Goal: Information Seeking & Learning: Learn about a topic

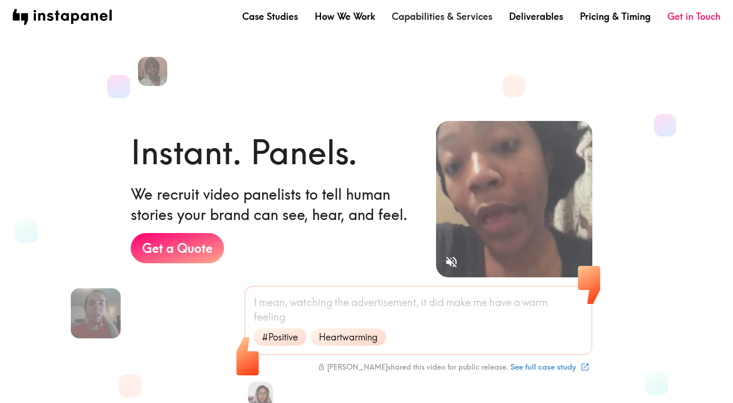
click at [422, 20] on link "Capabilities & Services" at bounding box center [442, 16] width 101 height 13
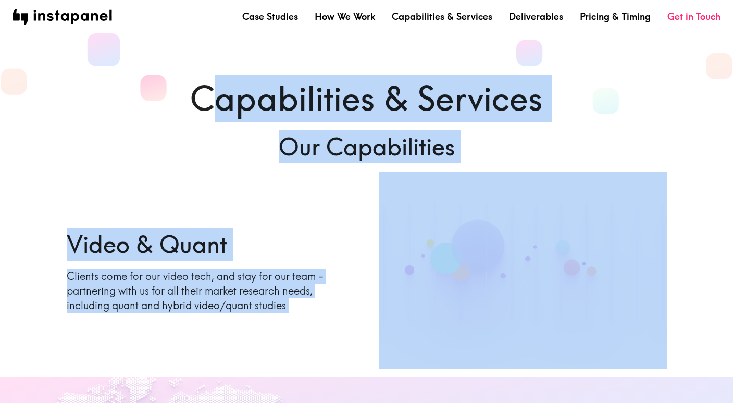
drag, startPoint x: 475, startPoint y: 151, endPoint x: 221, endPoint y: 113, distance: 256.5
click at [221, 113] on div "Capabilities & Services Our Capabilities Video & Quant Clients come for our vid…" at bounding box center [366, 222] width 625 height 294
click at [341, 13] on link "How We Work" at bounding box center [345, 16] width 60 height 13
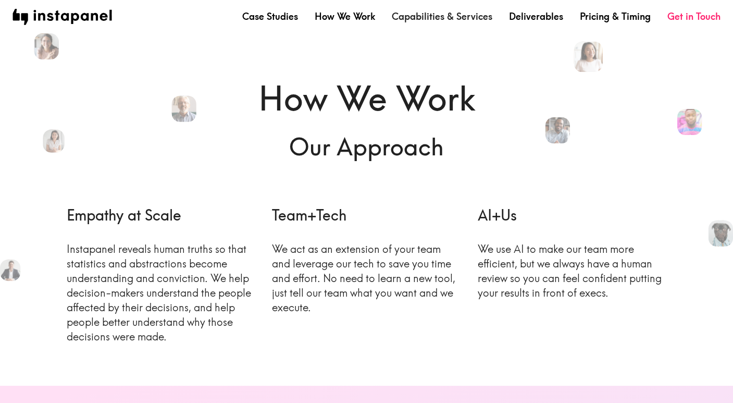
click at [421, 13] on link "Capabilities & Services" at bounding box center [442, 16] width 101 height 13
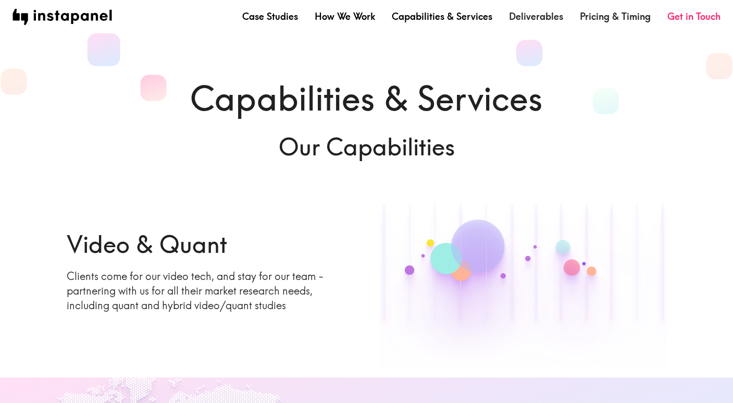
click at [615, 16] on link "Pricing & Timing" at bounding box center [615, 16] width 71 height 13
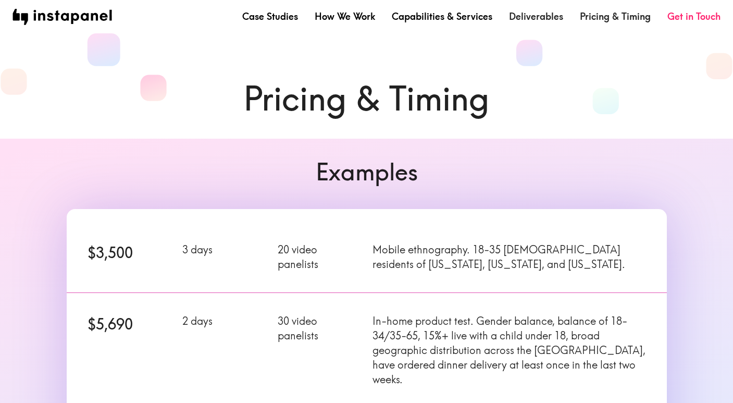
click at [615, 16] on link "Pricing & Timing" at bounding box center [615, 16] width 71 height 13
click at [553, 14] on link "Deliverables" at bounding box center [536, 16] width 54 height 13
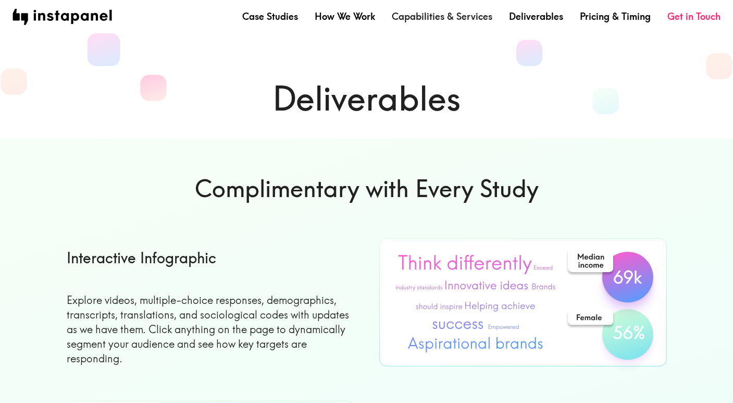
click at [412, 19] on link "Capabilities & Services" at bounding box center [442, 16] width 101 height 13
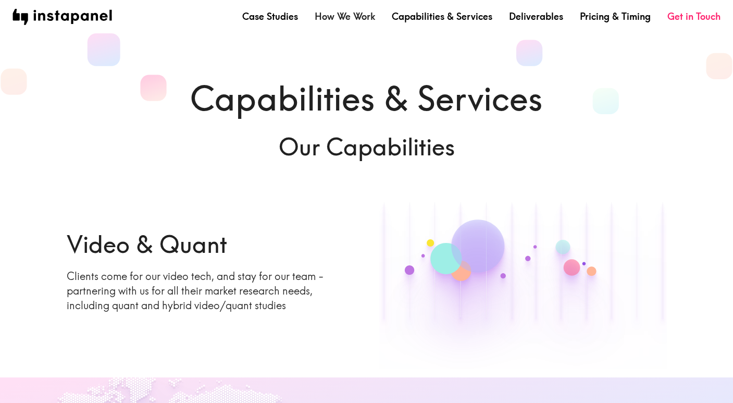
click at [344, 20] on link "How We Work" at bounding box center [345, 16] width 60 height 13
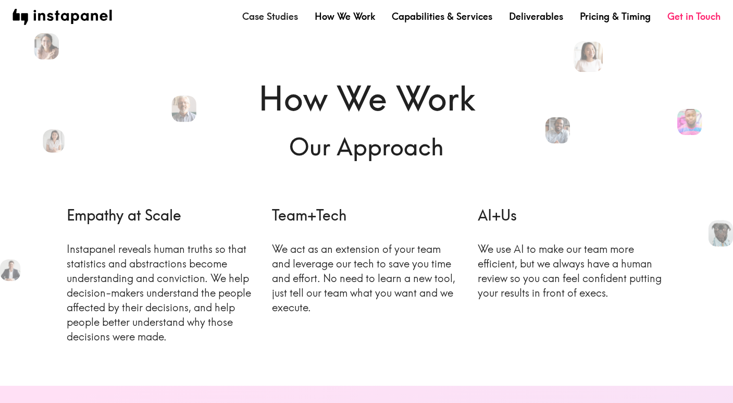
click at [280, 16] on link "Case Studies" at bounding box center [270, 16] width 56 height 13
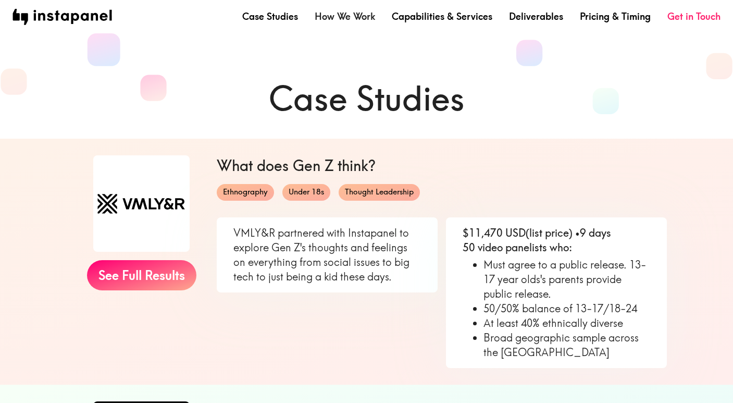
click at [344, 16] on link "How We Work" at bounding box center [345, 16] width 60 height 13
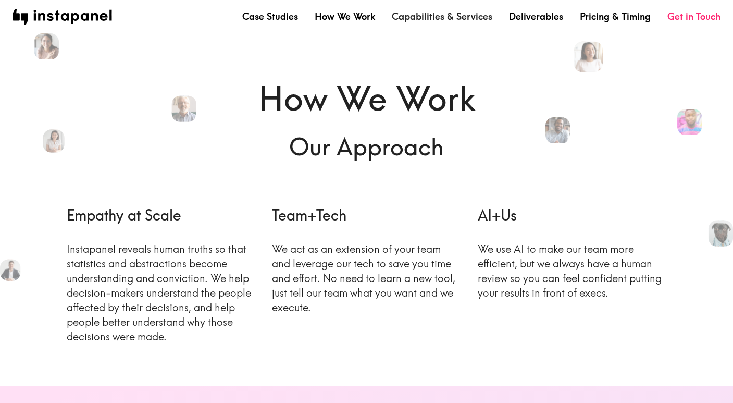
click at [410, 10] on link "Capabilities & Services" at bounding box center [442, 16] width 101 height 13
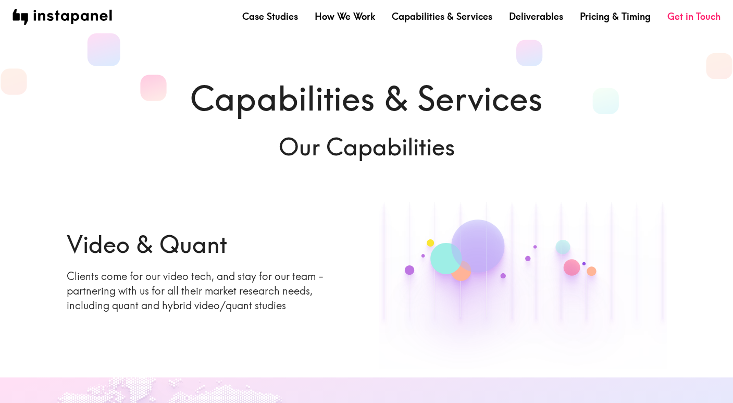
click at [538, 24] on div "Case Studies How We Work Capabilities & Services Deliverables Pricing & Timing …" at bounding box center [366, 16] width 733 height 33
click at [545, 23] on nav "Case Studies How We Work Capabilities & Services Deliverables Pricing & Timing …" at bounding box center [367, 17] width 708 height 16
click at [602, 22] on link "Pricing & Timing" at bounding box center [615, 16] width 71 height 13
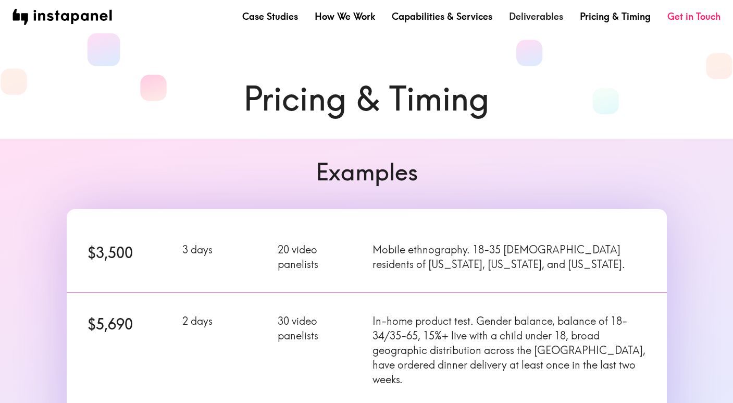
click at [553, 22] on link "Deliverables" at bounding box center [536, 16] width 54 height 13
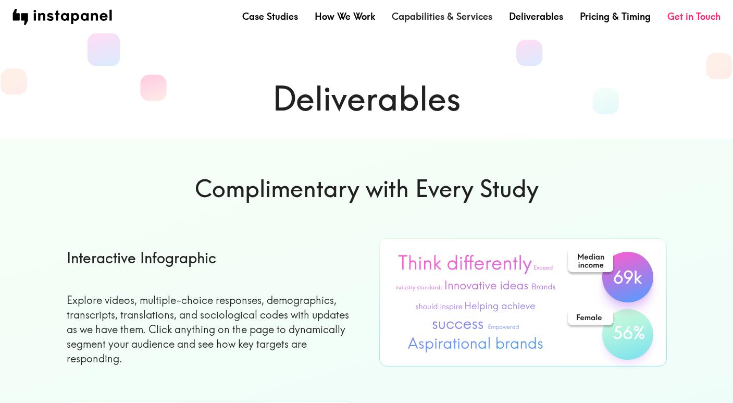
click at [440, 19] on link "Capabilities & Services" at bounding box center [442, 16] width 101 height 13
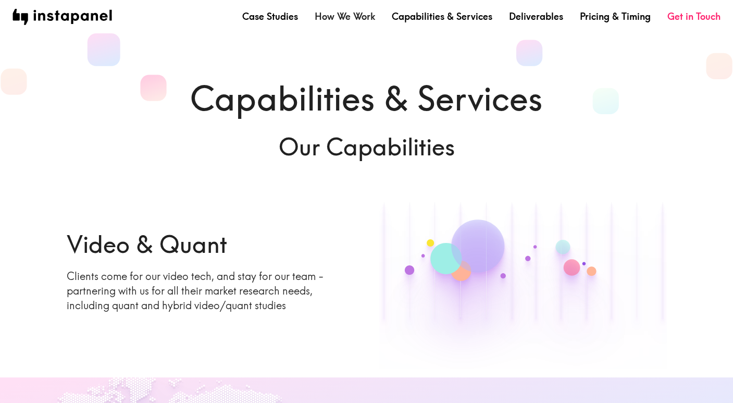
click at [353, 22] on link "How We Work" at bounding box center [345, 16] width 60 height 13
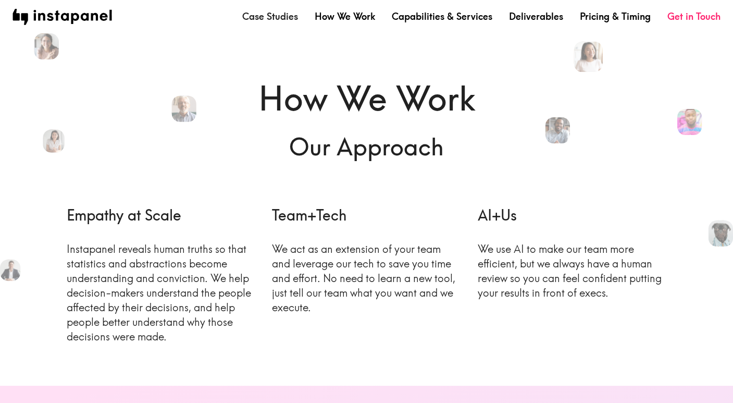
click at [270, 19] on link "Case Studies" at bounding box center [270, 16] width 56 height 13
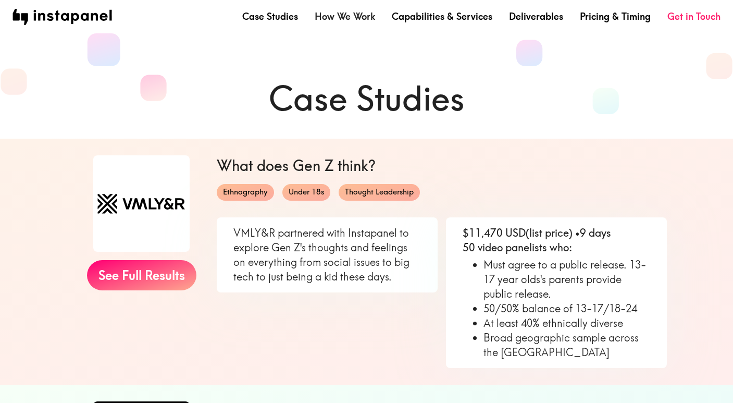
click at [342, 21] on link "How We Work" at bounding box center [345, 16] width 60 height 13
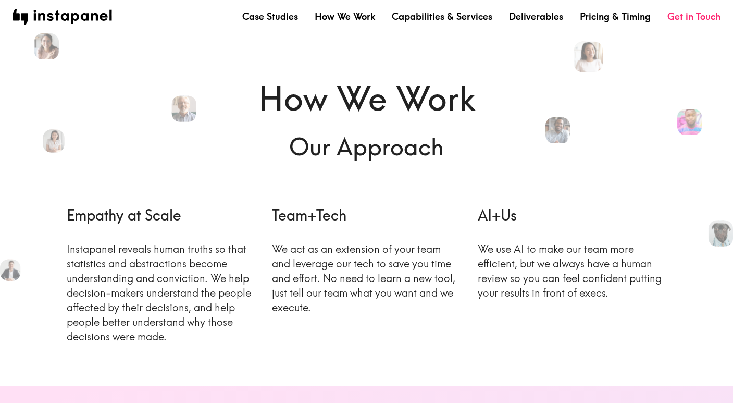
click at [422, 9] on nav "Case Studies How We Work Capabilities & Services Deliverables Pricing & Timing …" at bounding box center [367, 17] width 708 height 16
click at [430, 13] on link "Capabilities & Services" at bounding box center [442, 16] width 101 height 13
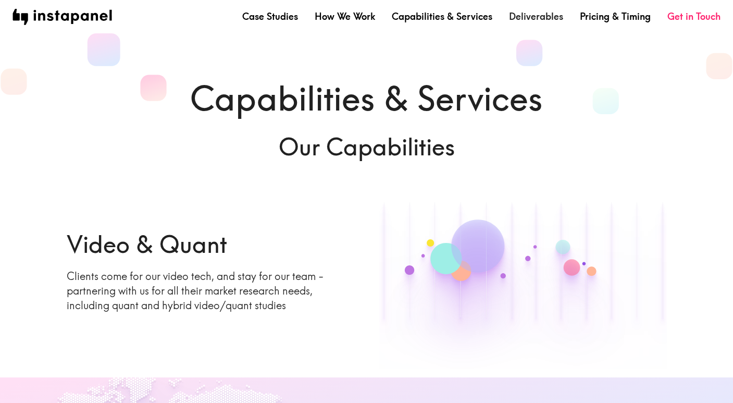
click at [529, 10] on link "Deliverables" at bounding box center [536, 16] width 54 height 13
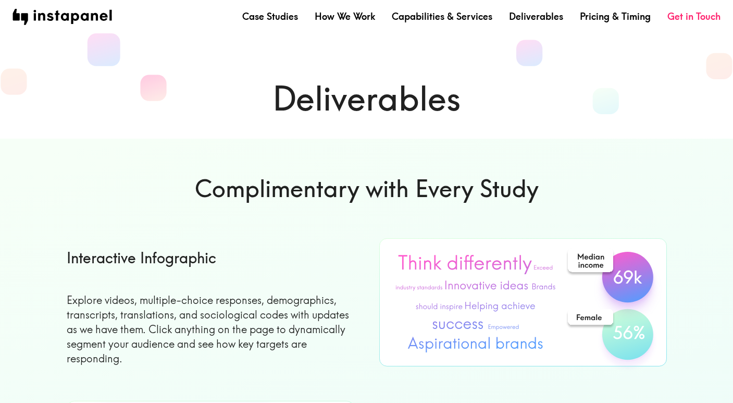
click at [612, 23] on nav "Case Studies How We Work Capabilities & Services Deliverables Pricing & Timing …" at bounding box center [367, 17] width 708 height 16
click at [612, 18] on link "Pricing & Timing" at bounding box center [615, 16] width 71 height 13
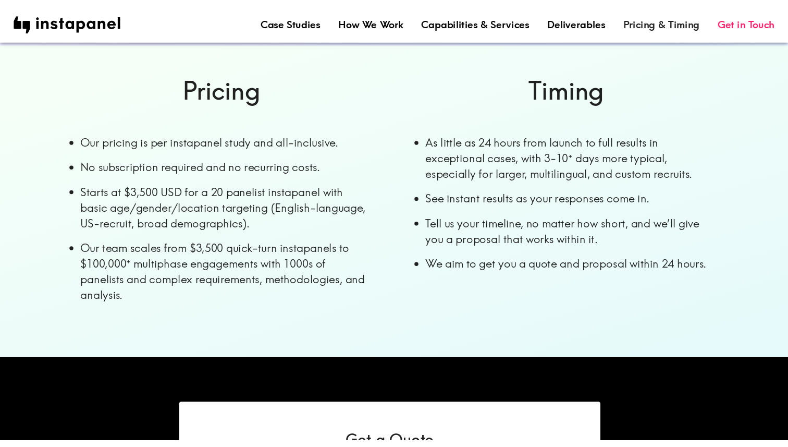
scroll to position [545, 0]
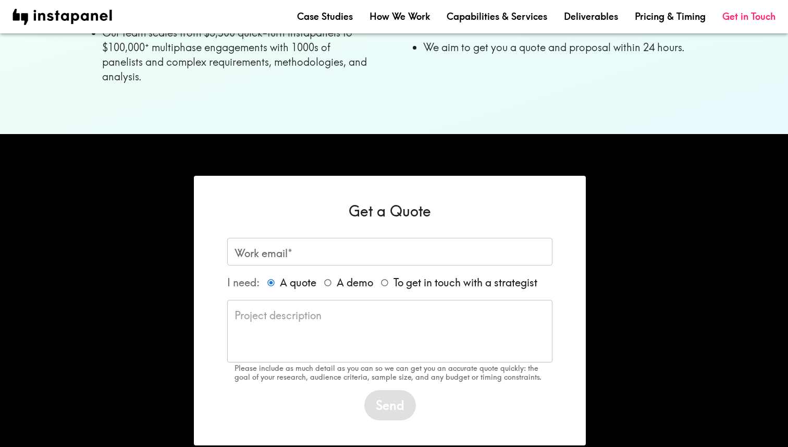
scroll to position [804, 0]
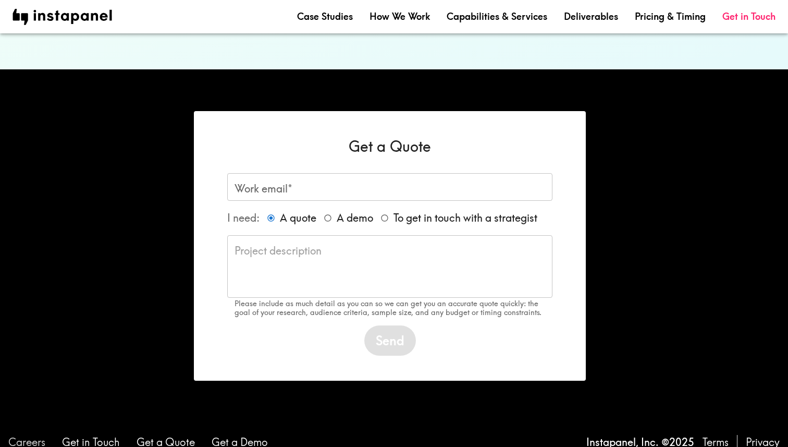
click at [31, 435] on link "Careers" at bounding box center [26, 442] width 37 height 15
